Goal: Feedback & Contribution: Contribute content

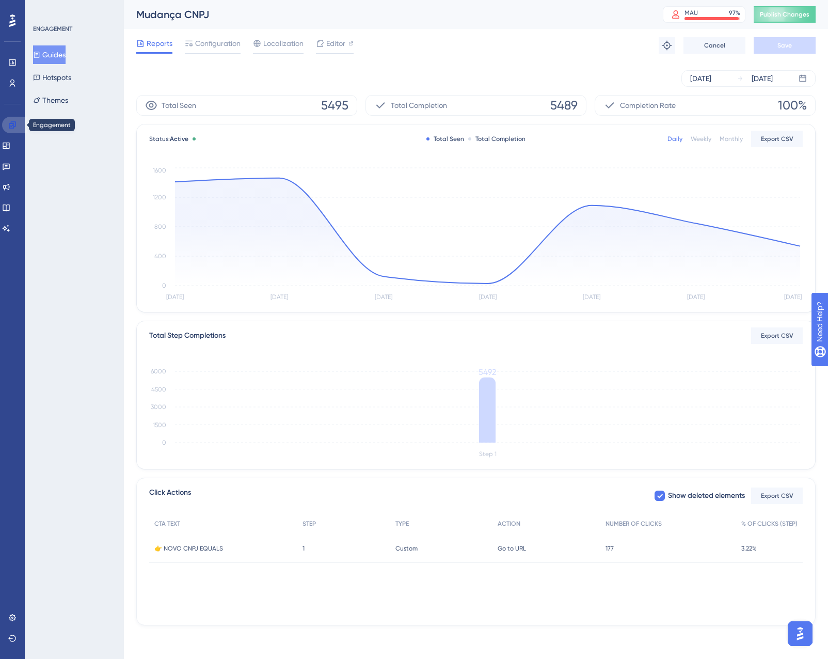
drag, startPoint x: 4, startPoint y: 127, endPoint x: 61, endPoint y: 59, distance: 88.6
click at [4, 127] on link at bounding box center [14, 125] width 25 height 17
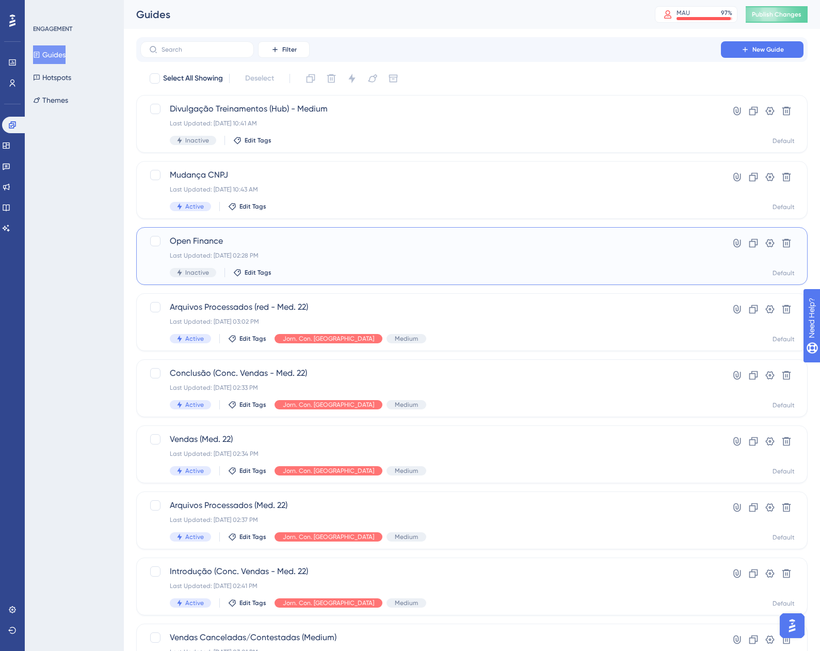
click at [408, 248] on div "Open Finance Last Updated: 01 de out. de 2025 02:28 PM Inactive Edit Tags" at bounding box center [431, 256] width 522 height 42
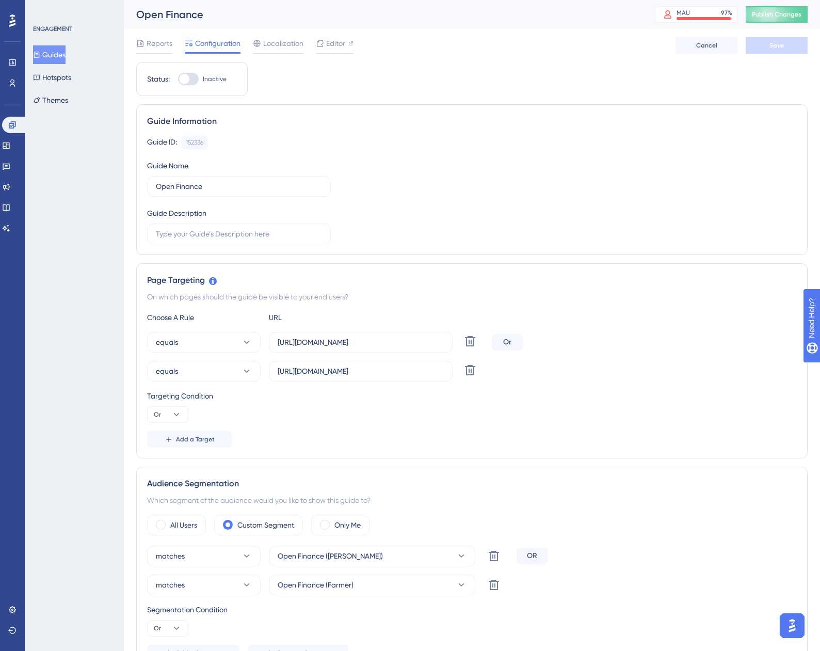
click at [199, 77] on label "Inactive" at bounding box center [202, 79] width 49 height 12
click at [178, 79] on input "Inactive" at bounding box center [178, 79] width 1 height 1
checkbox input "true"
click at [792, 45] on button "Save" at bounding box center [777, 45] width 62 height 17
click at [788, 17] on span "Publish Changes" at bounding box center [777, 14] width 50 height 8
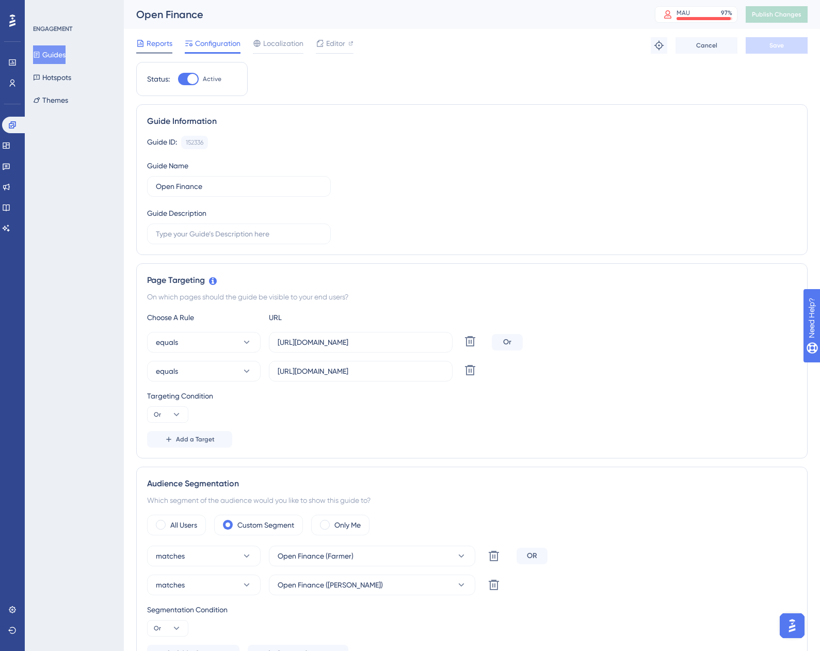
click at [154, 37] on span "Reports" at bounding box center [160, 43] width 26 height 12
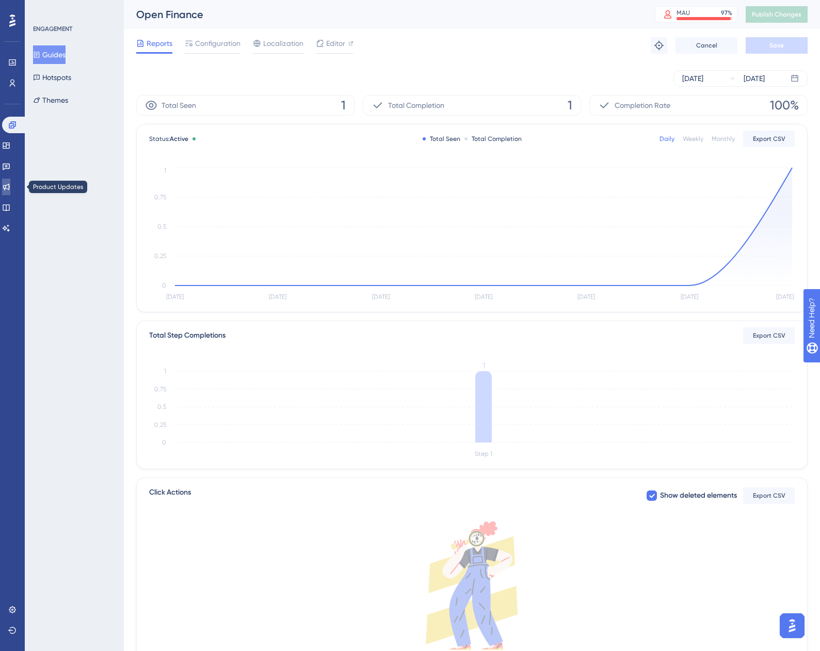
click at [10, 187] on icon at bounding box center [6, 187] width 7 height 7
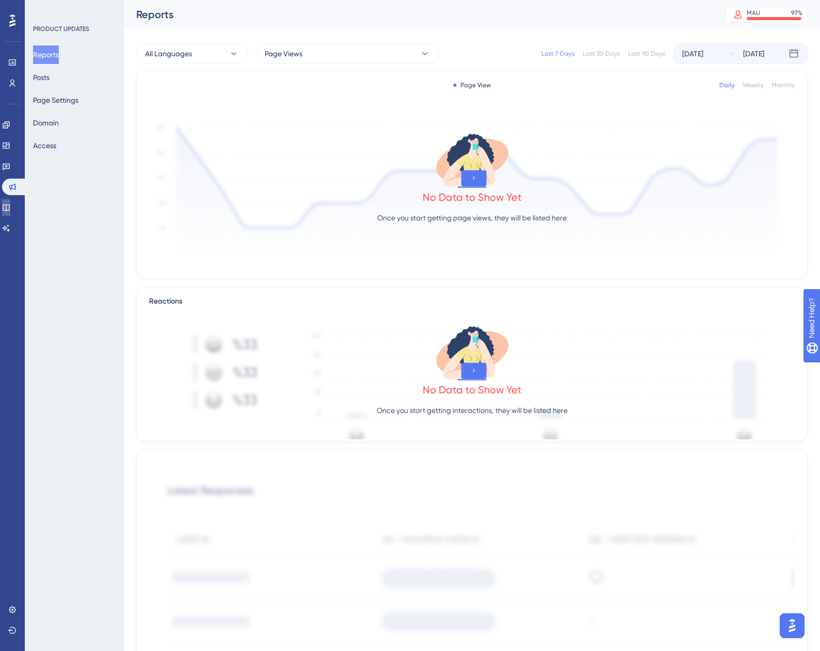
click at [9, 202] on link at bounding box center [6, 207] width 8 height 17
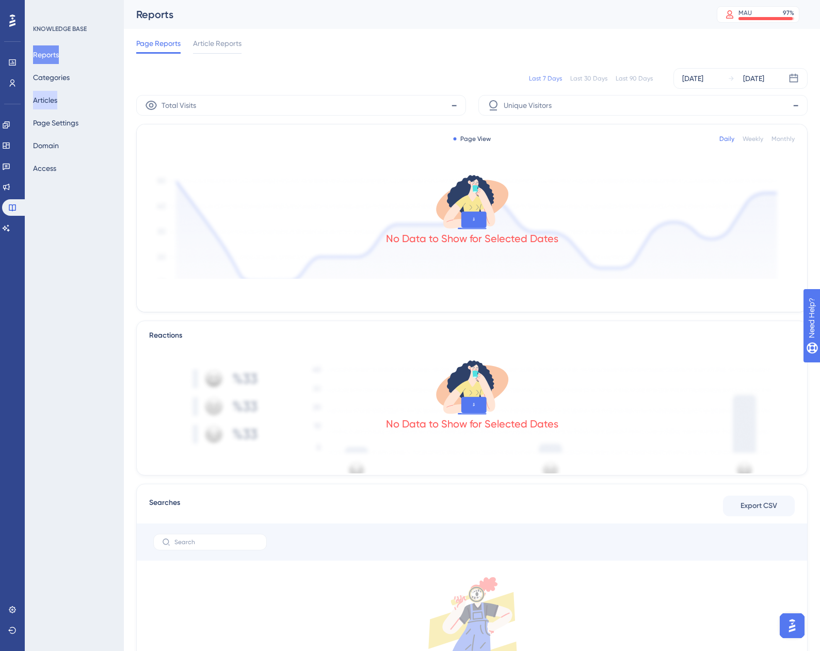
click at [55, 108] on button "Articles" at bounding box center [45, 100] width 24 height 19
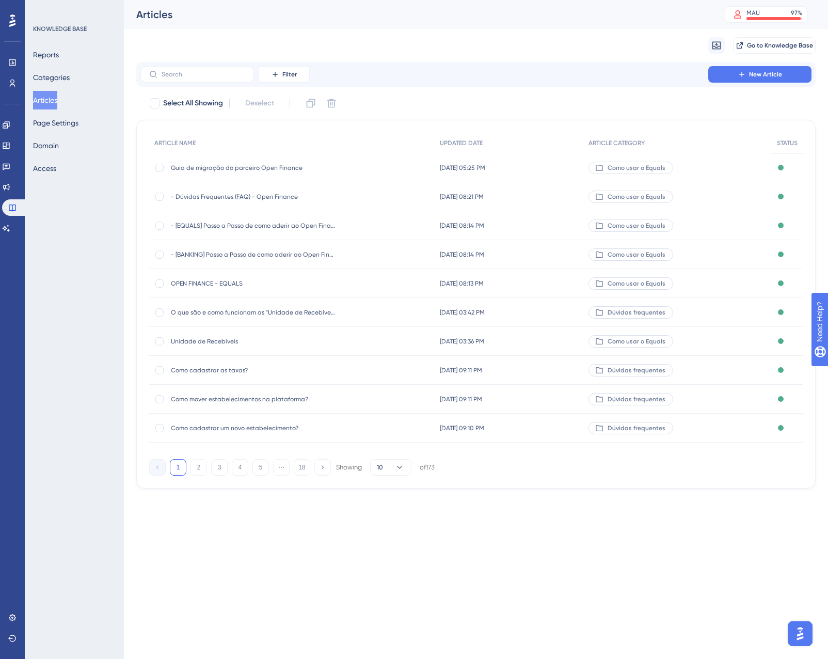
click at [290, 167] on span "Guia de migração do parceiro Open Finance" at bounding box center [253, 168] width 165 height 8
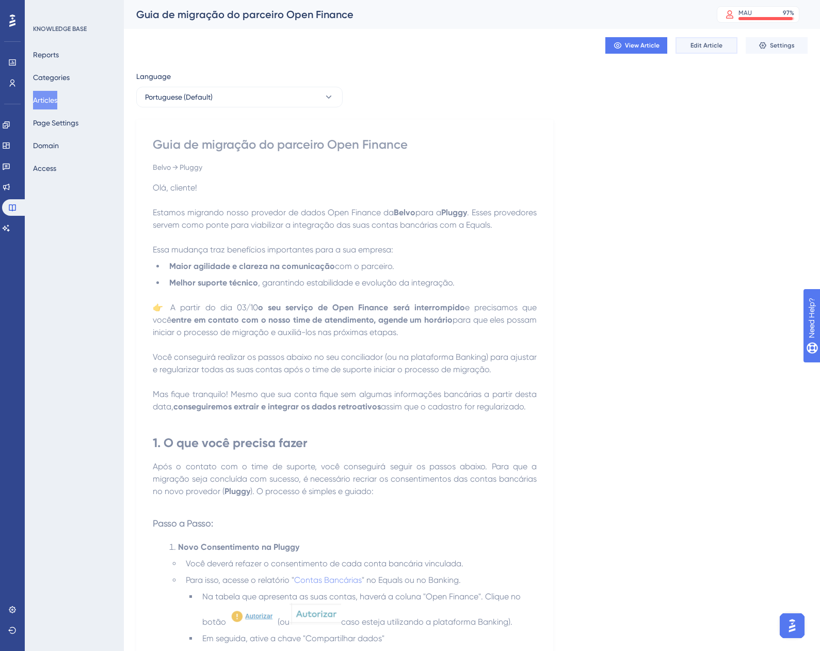
click at [706, 48] on span "Edit Article" at bounding box center [707, 45] width 32 height 8
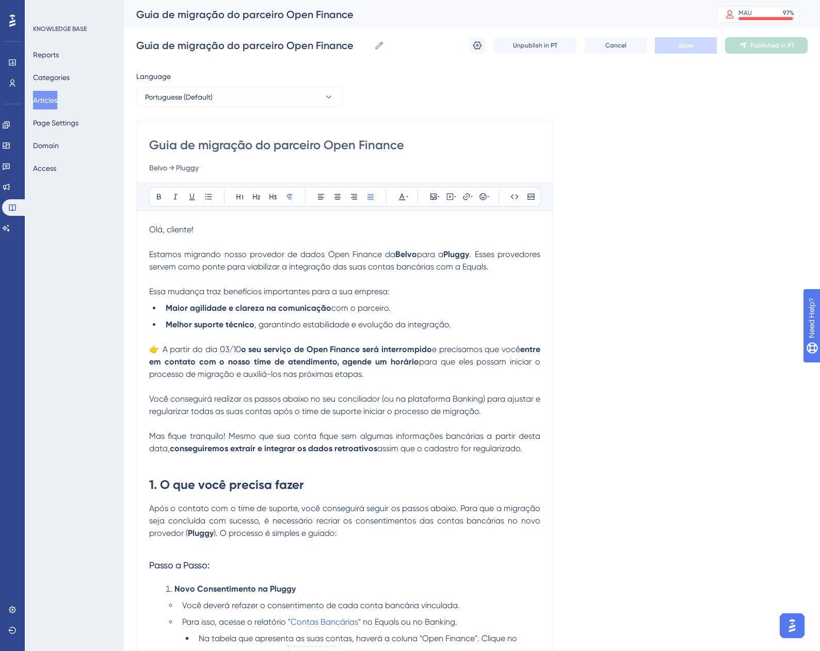
click at [241, 344] on span "👉 A partir do dia 03/10" at bounding box center [195, 349] width 92 height 10
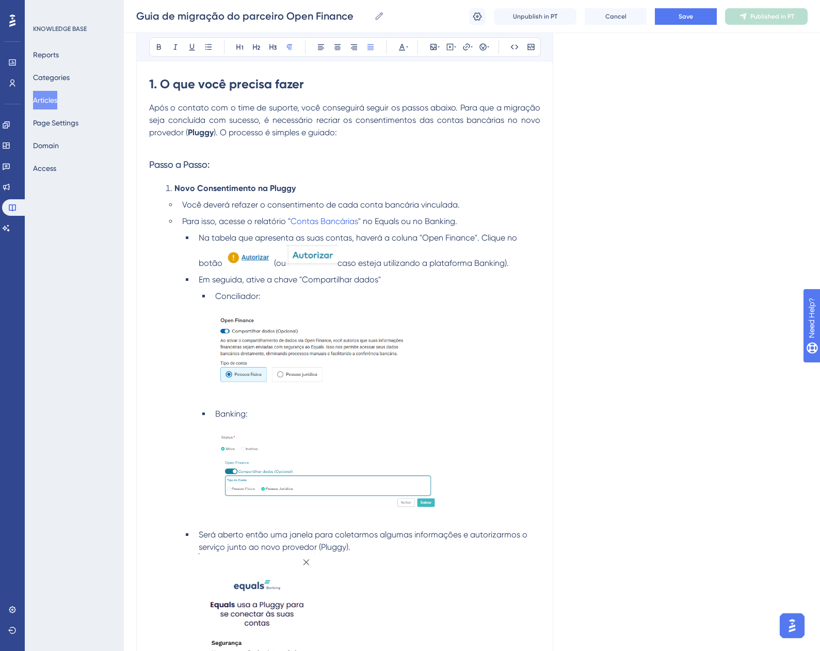
scroll to position [619, 0]
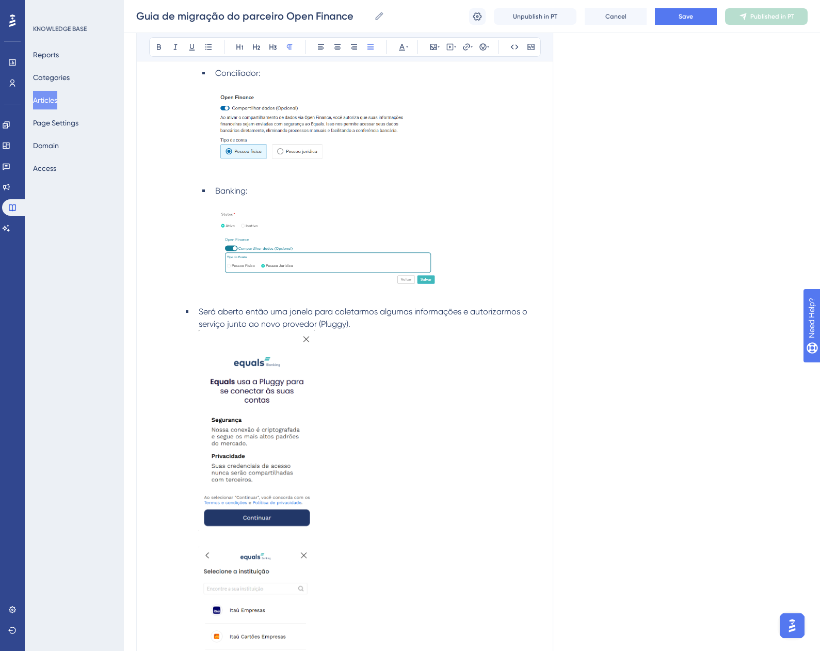
click at [668, 301] on div "Language Portuguese (Default) Guia de migração do parceiro Open Finance Belvo →…" at bounding box center [472, 460] width 672 height 2027
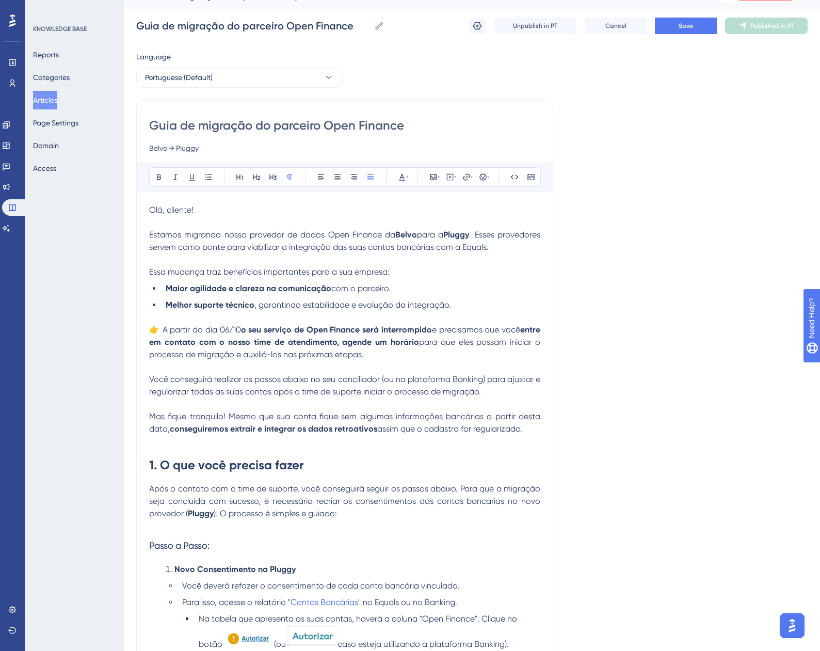
click at [683, 16] on div "Guia de migração do parceiro Open Finance Guia de migração do parceiro Open Fin…" at bounding box center [472, 25] width 672 height 33
click at [686, 23] on span "Save" at bounding box center [686, 26] width 14 height 8
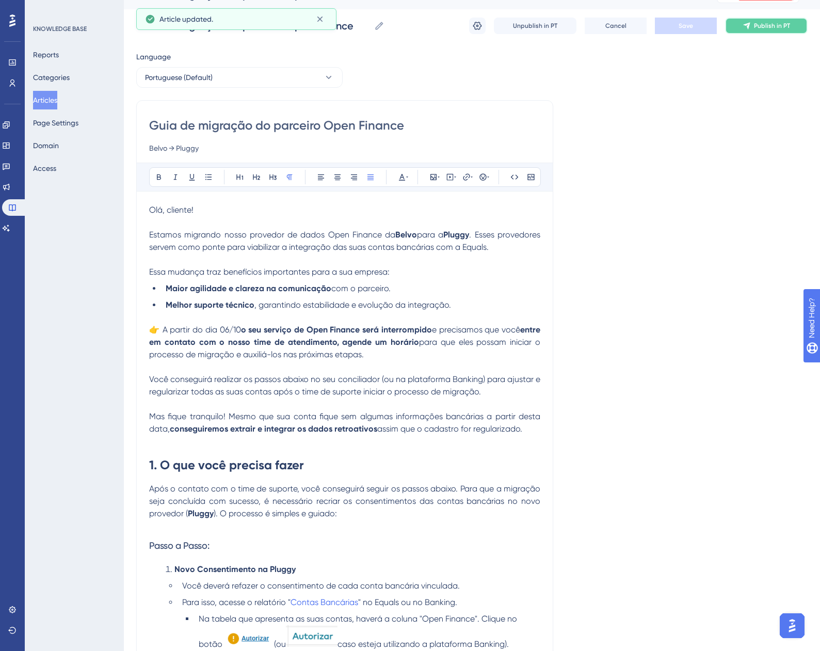
click at [760, 30] on button "Publish in PT" at bounding box center [766, 26] width 83 height 17
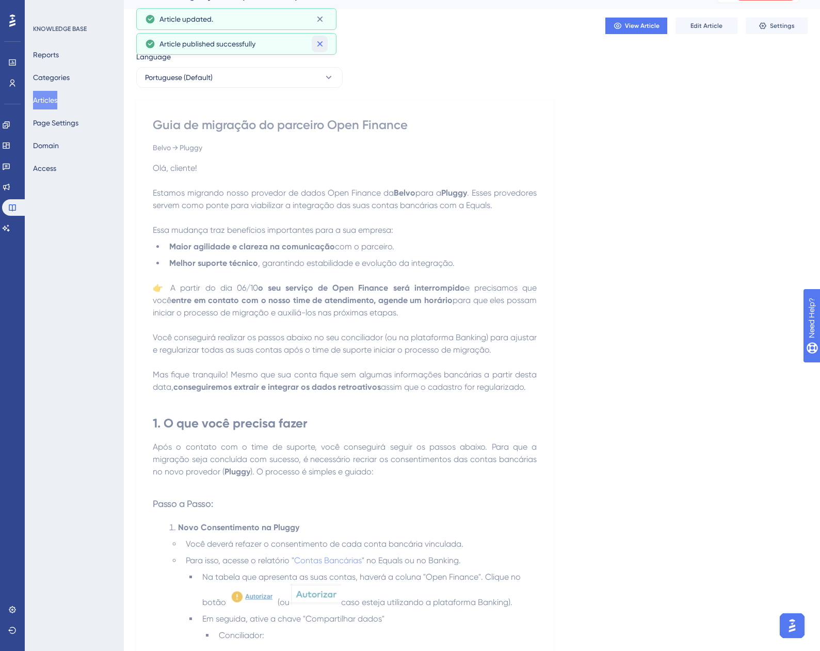
click at [321, 43] on icon at bounding box center [320, 44] width 10 height 10
click at [305, 21] on div "Article updated." at bounding box center [234, 19] width 148 height 12
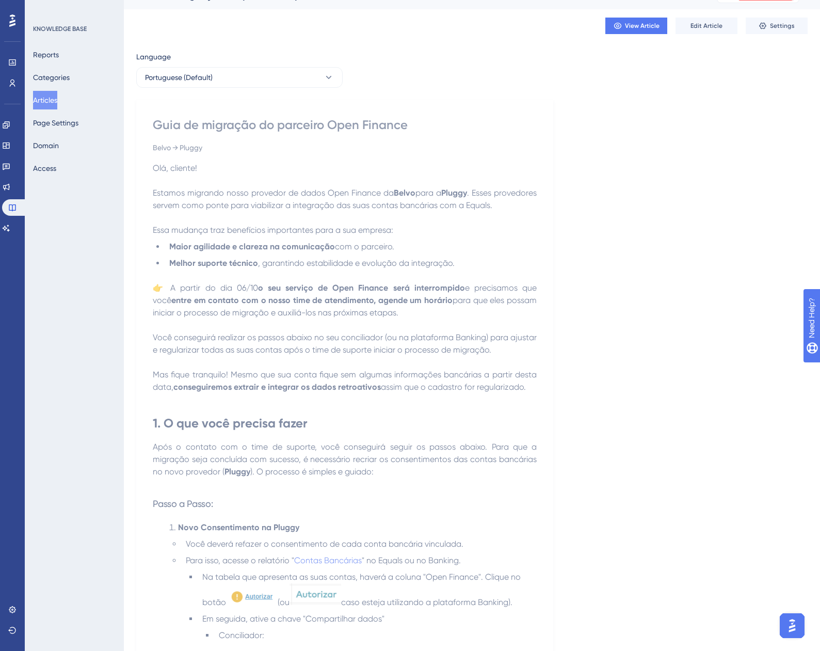
click at [328, 22] on div "View Article Edit Article Settings" at bounding box center [472, 25] width 672 height 33
click at [7, 135] on div "Engagement Widgets Feedback Product Updates Knowledge Base AI Assistant" at bounding box center [12, 177] width 21 height 120
click at [7, 139] on link at bounding box center [6, 145] width 8 height 17
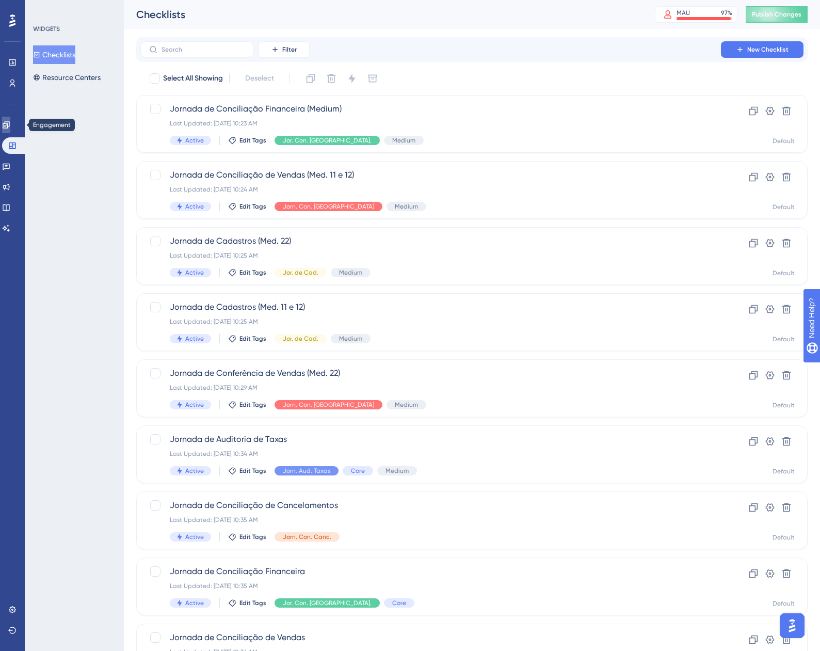
click at [4, 126] on link at bounding box center [6, 125] width 8 height 17
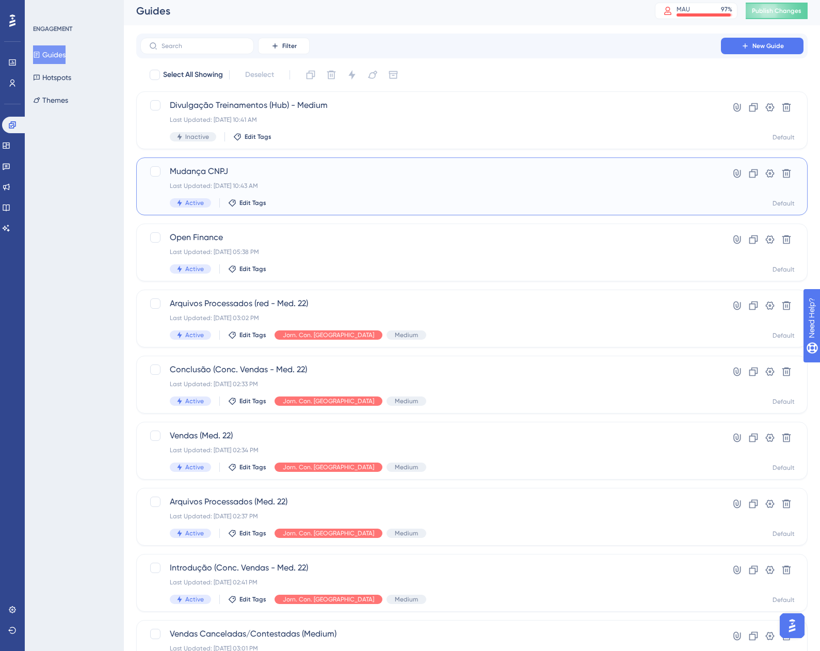
scroll to position [2, 0]
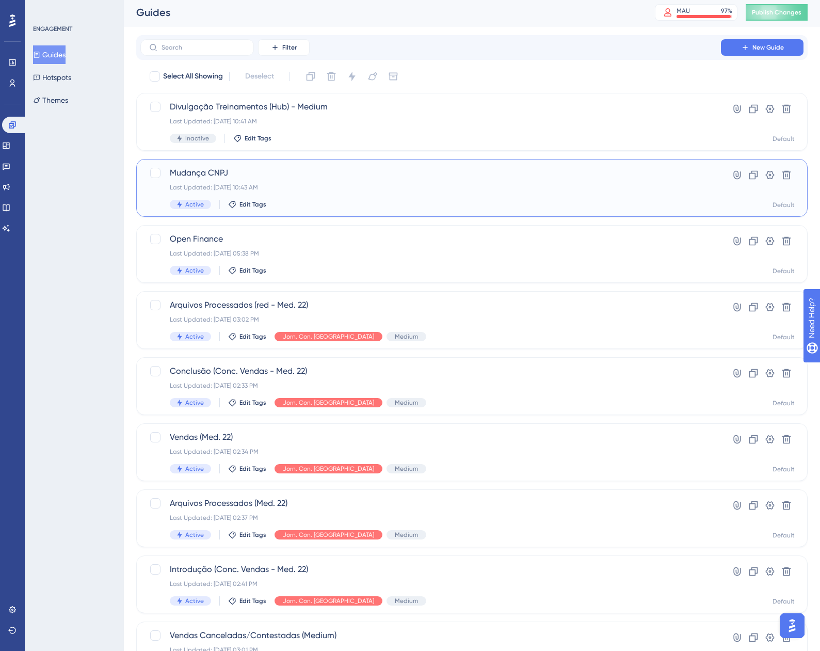
click at [187, 174] on span "Mudança CNPJ" at bounding box center [431, 173] width 522 height 12
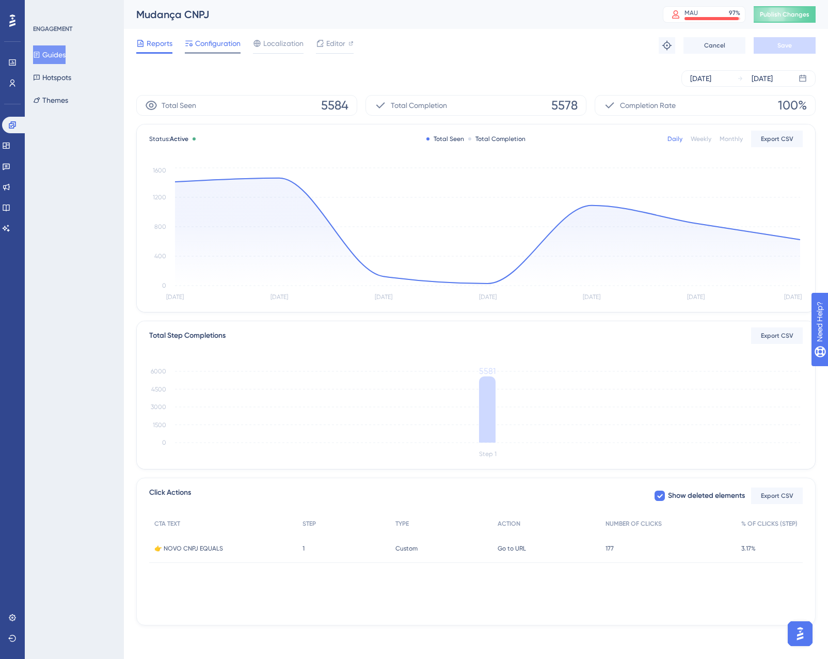
click at [196, 38] on span "Configuration" at bounding box center [217, 43] width 45 height 12
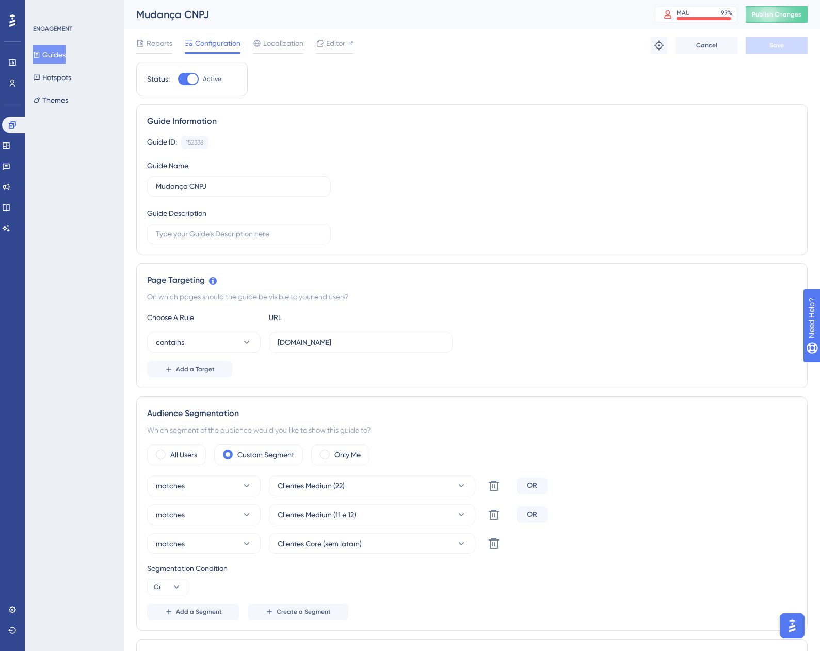
click at [144, 36] on div "Reports Configuration Localization Editor Troubleshoot Cancel Save" at bounding box center [472, 45] width 672 height 33
click at [145, 37] on div "Reports" at bounding box center [154, 43] width 36 height 12
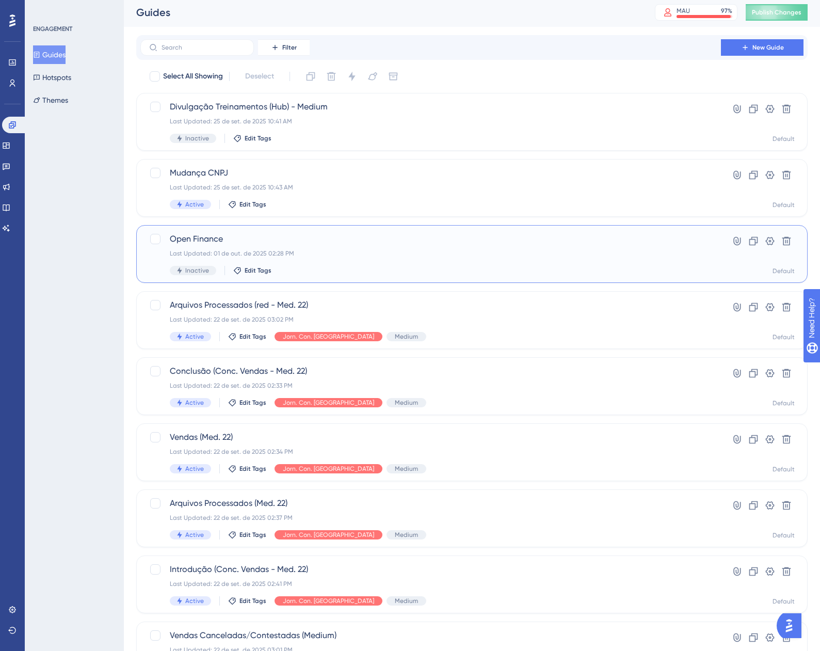
click at [248, 246] on div "Open Finance Last Updated: 01 de out. de 2025 02:28 PM Inactive Edit Tags" at bounding box center [431, 254] width 522 height 42
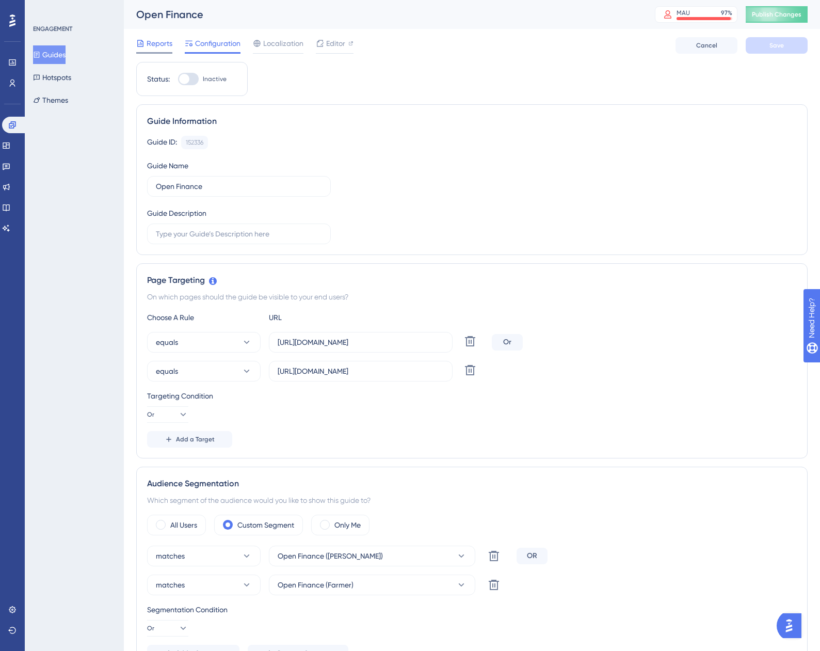
click at [162, 39] on span "Reports" at bounding box center [160, 43] width 26 height 12
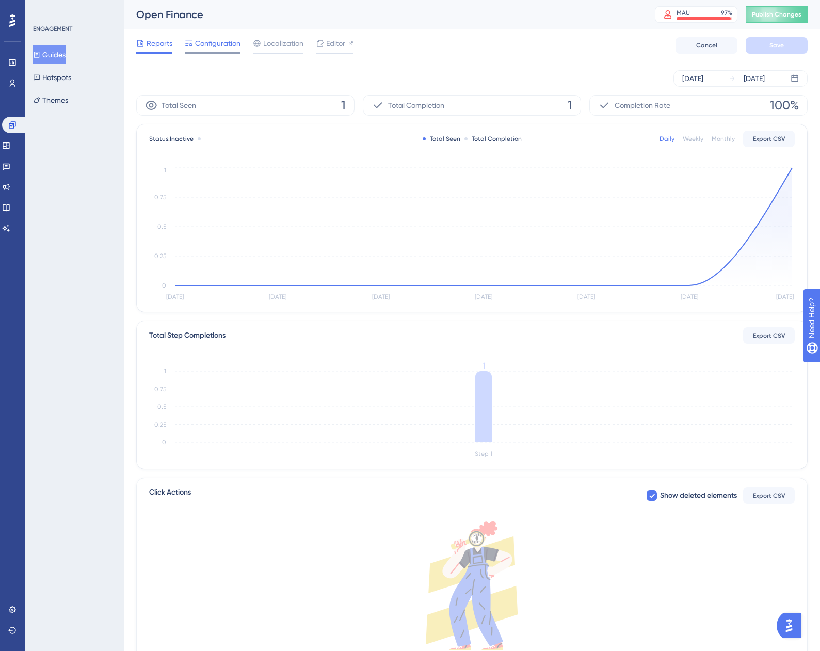
click at [198, 43] on span "Configuration" at bounding box center [217, 43] width 45 height 12
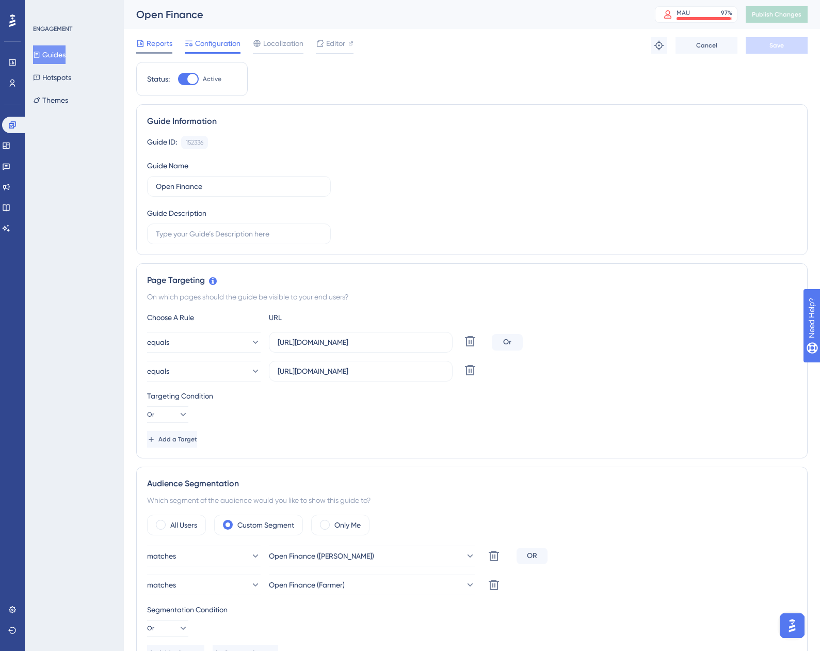
click at [149, 52] on div at bounding box center [154, 53] width 36 height 2
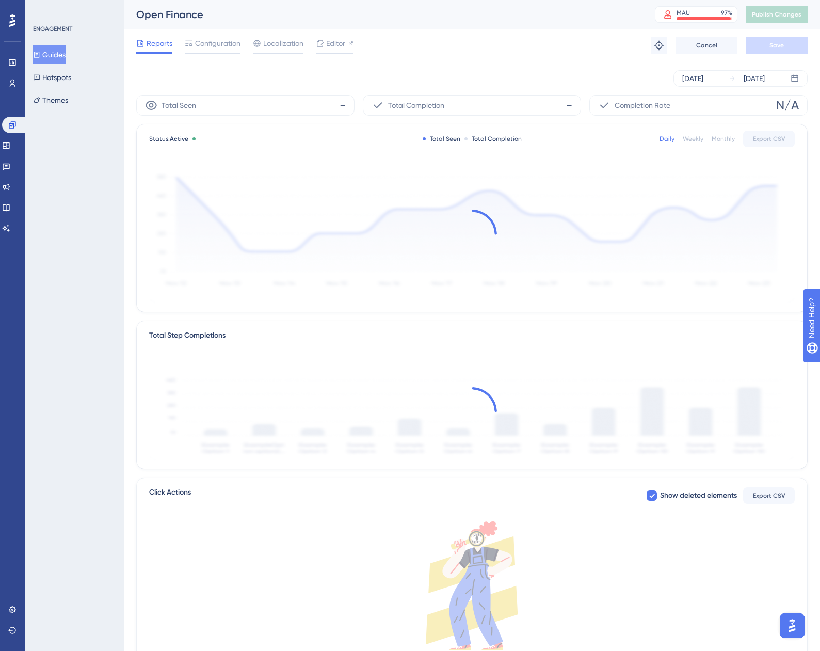
click at [149, 43] on span "Reports" at bounding box center [160, 43] width 26 height 12
